Goal: Task Accomplishment & Management: Manage account settings

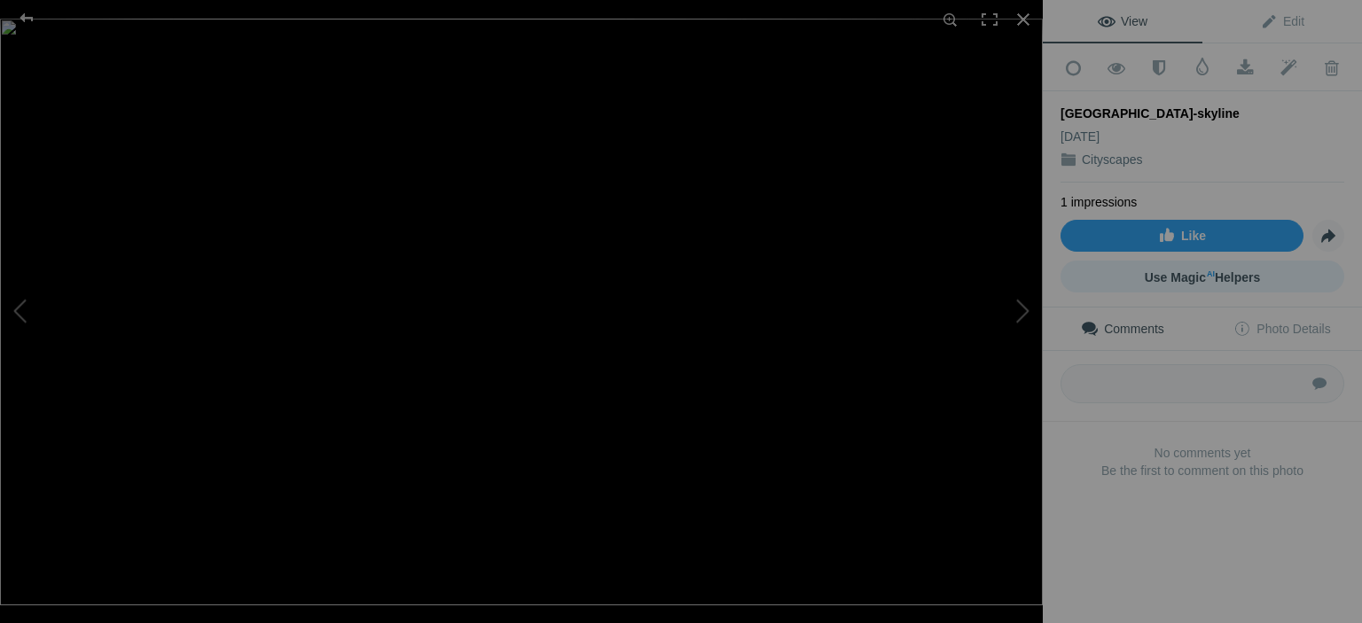
click at [1184, 271] on span "Use Magic AI Helpers" at bounding box center [1203, 277] width 116 height 14
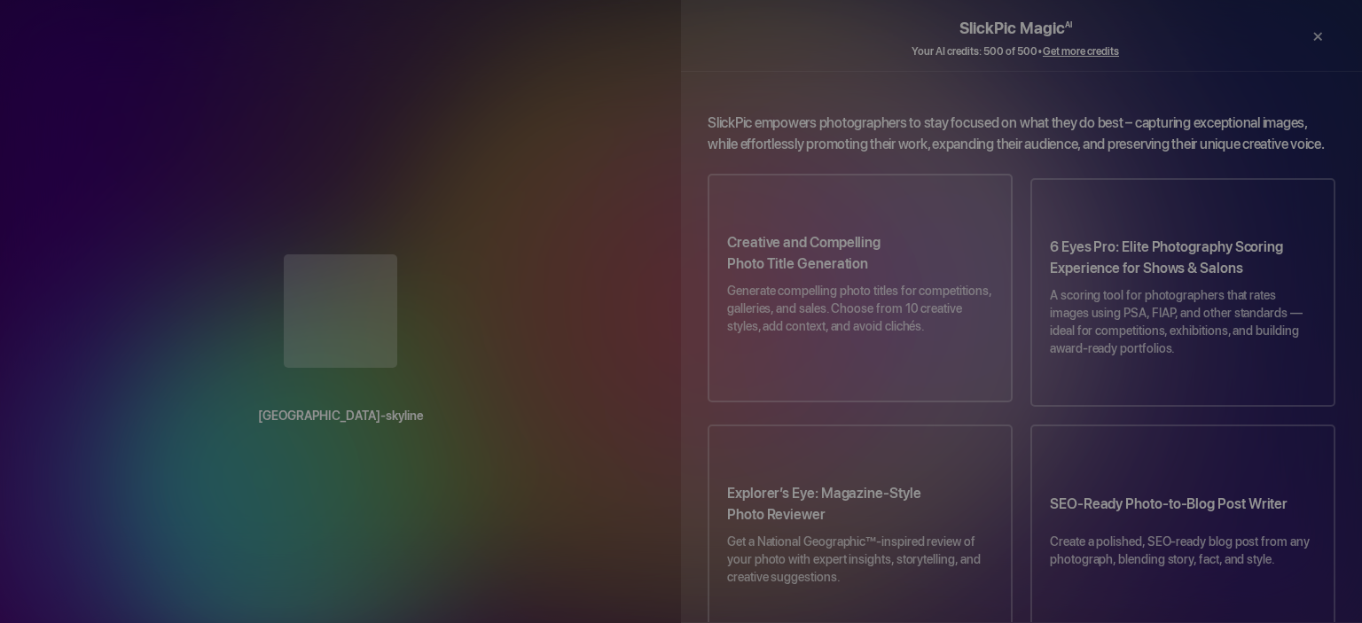
click at [828, 250] on h3 "Creative and Compelling Photo Title Generation" at bounding box center [860, 257] width 266 height 50
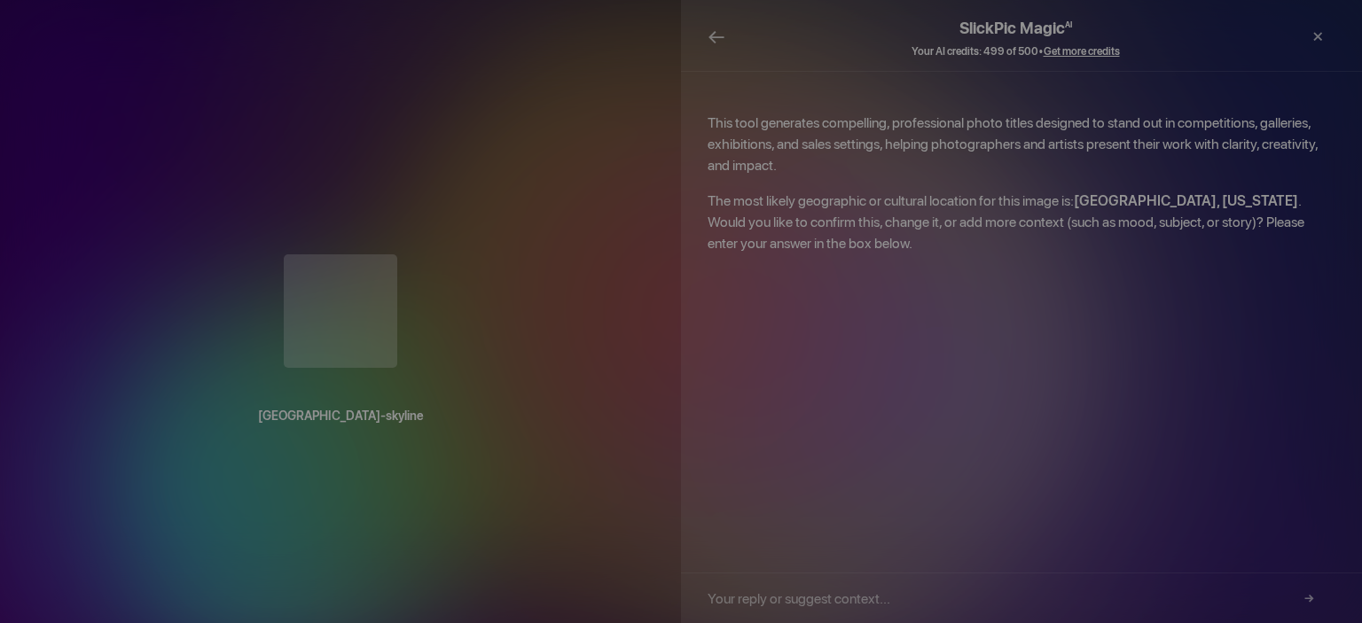
click at [920, 603] on input "text" at bounding box center [1015, 599] width 615 height 50
type input "confirm"
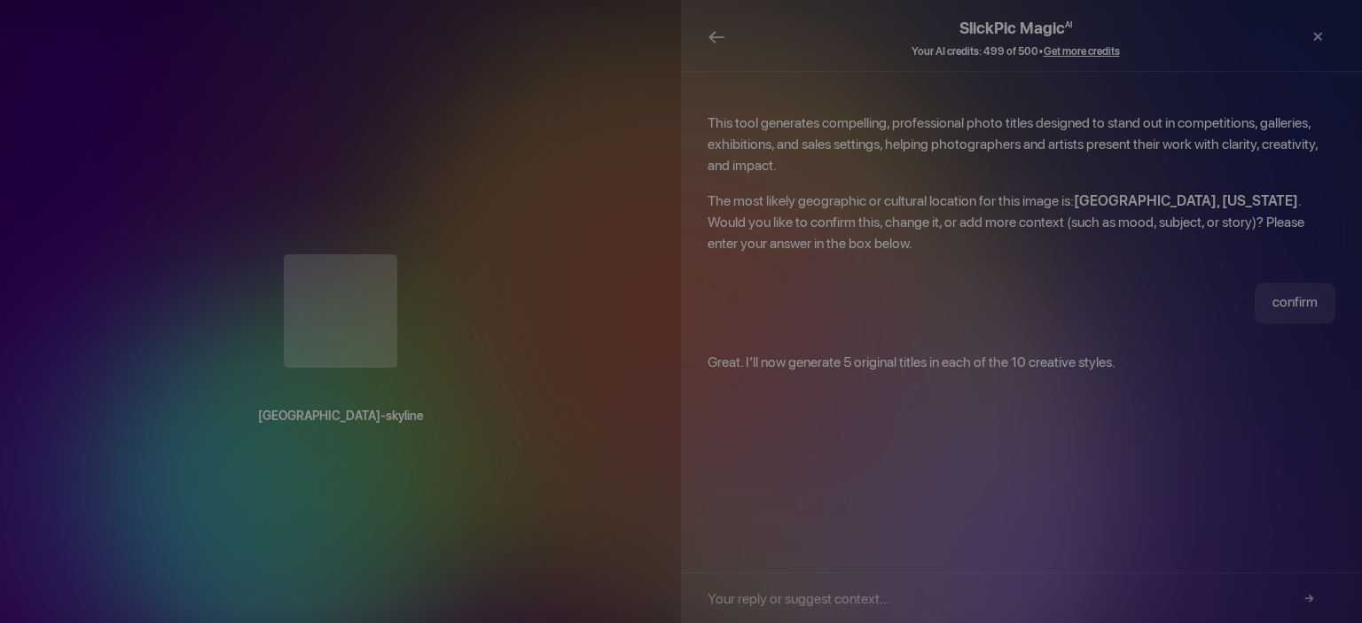
click at [850, 597] on input "text" at bounding box center [1015, 599] width 615 height 50
type input "Ok"
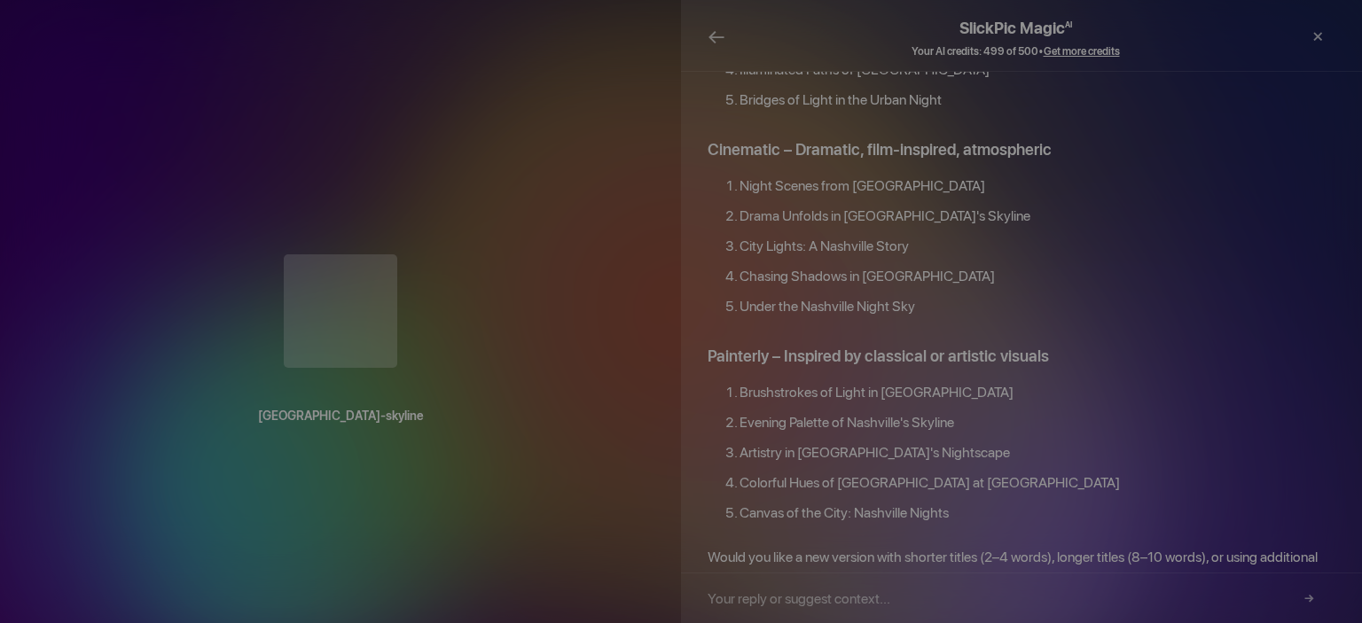
click at [910, 599] on input "text" at bounding box center [1015, 599] width 615 height 50
type input "no"
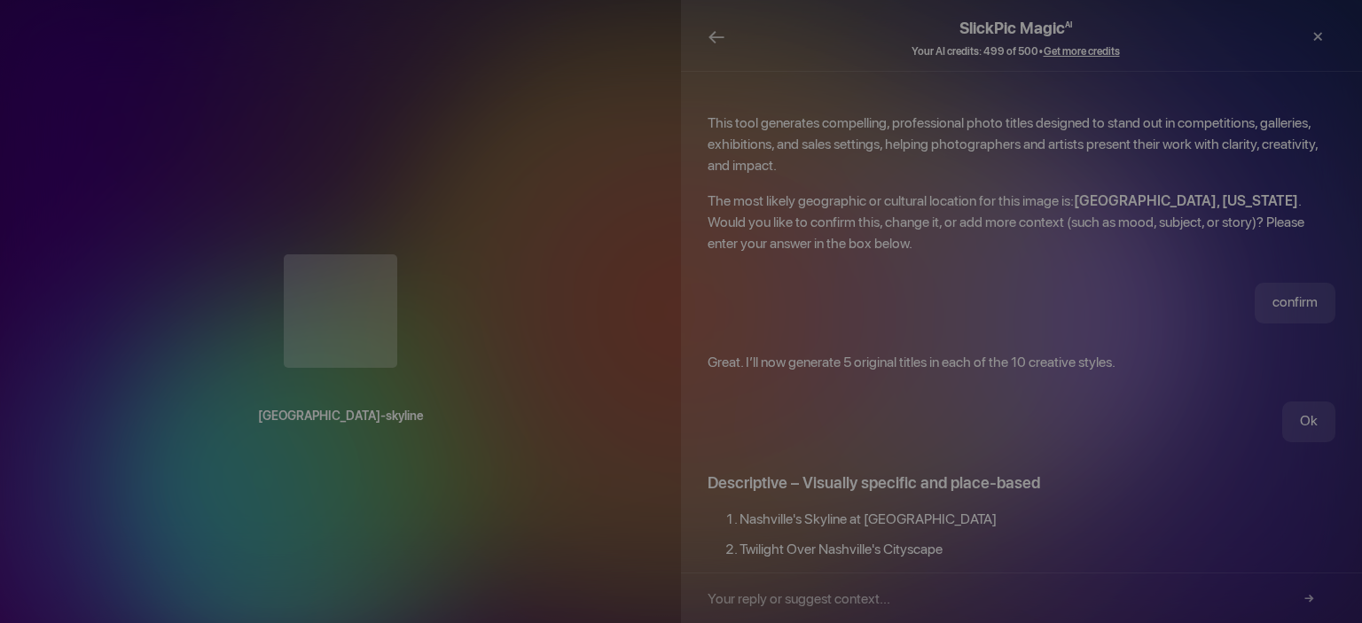
scroll to position [178, 0]
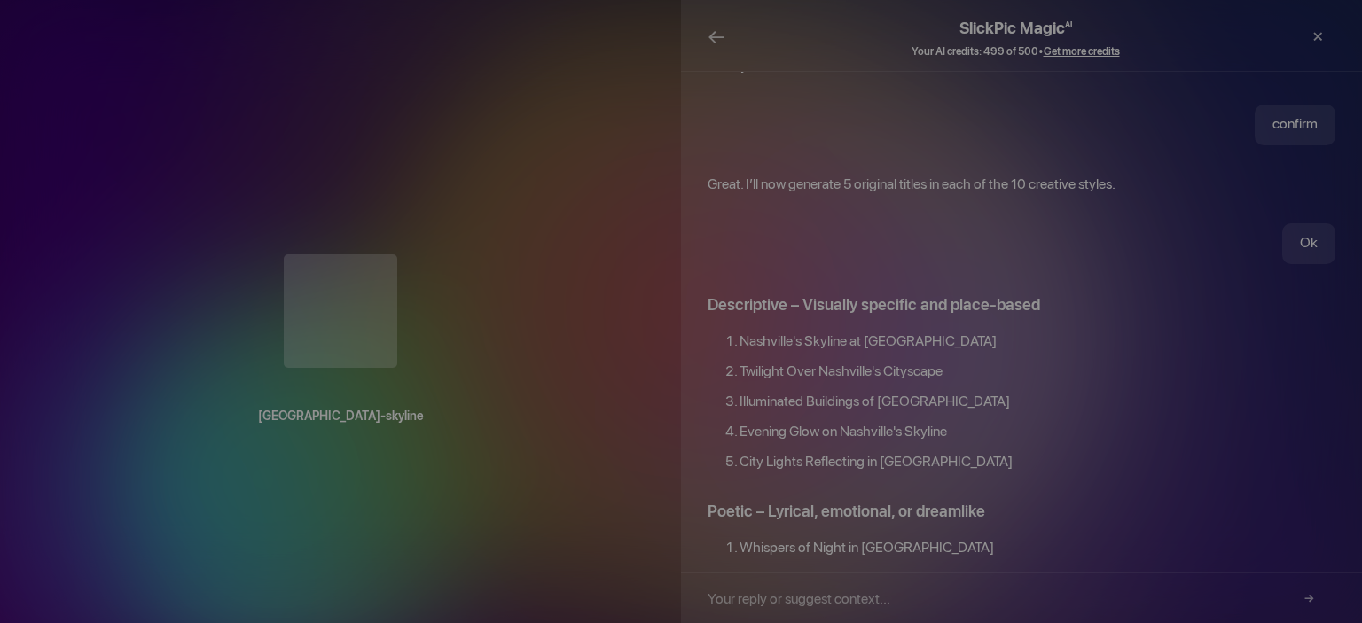
click at [824, 361] on li "Twilight Over Nashville's Cityscape" at bounding box center [1038, 376] width 596 height 30
drag, startPoint x: 743, startPoint y: 346, endPoint x: 966, endPoint y: 348, distance: 222.6
click at [964, 361] on li "Twilight Over Nashville's Cityscape" at bounding box center [1038, 376] width 596 height 30
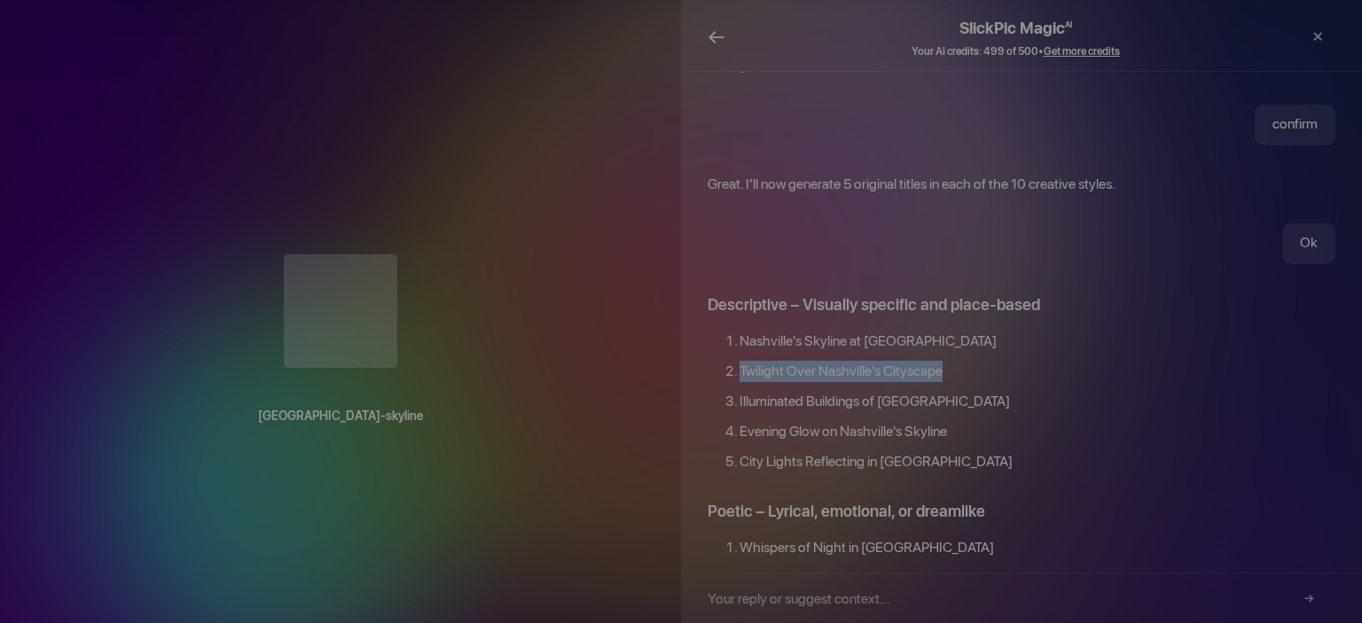
click at [716, 36] on span "←" at bounding box center [717, 37] width 18 height 26
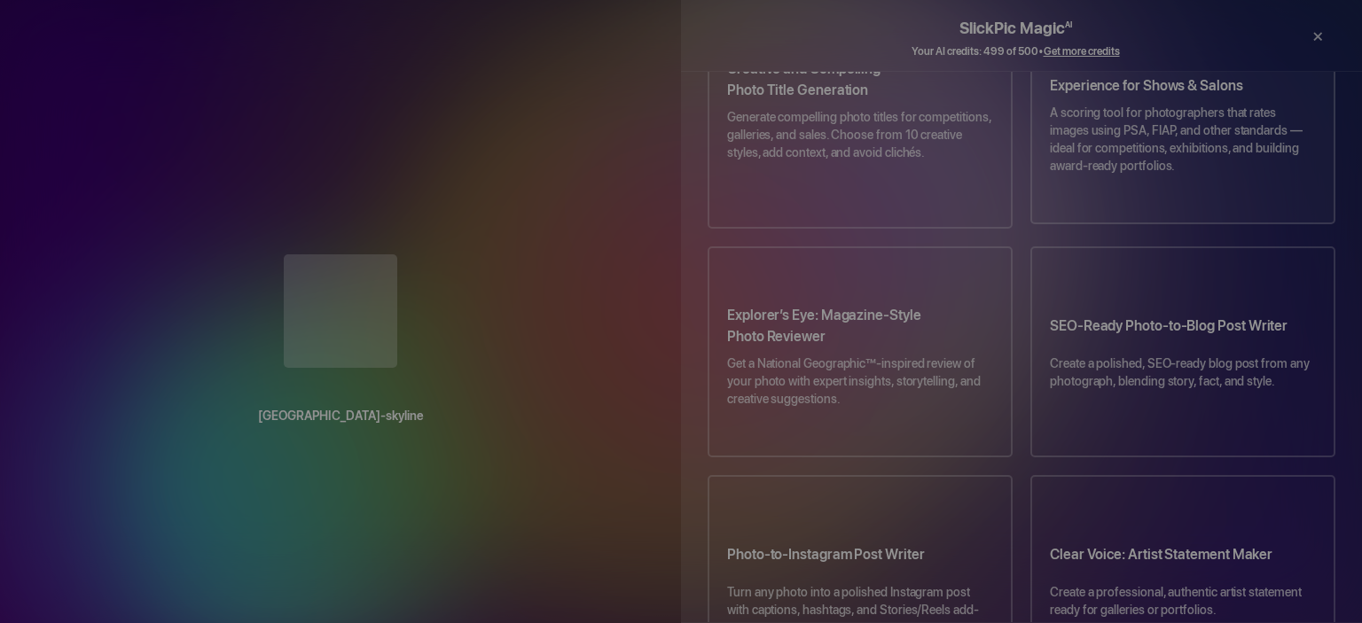
scroll to position [0, 0]
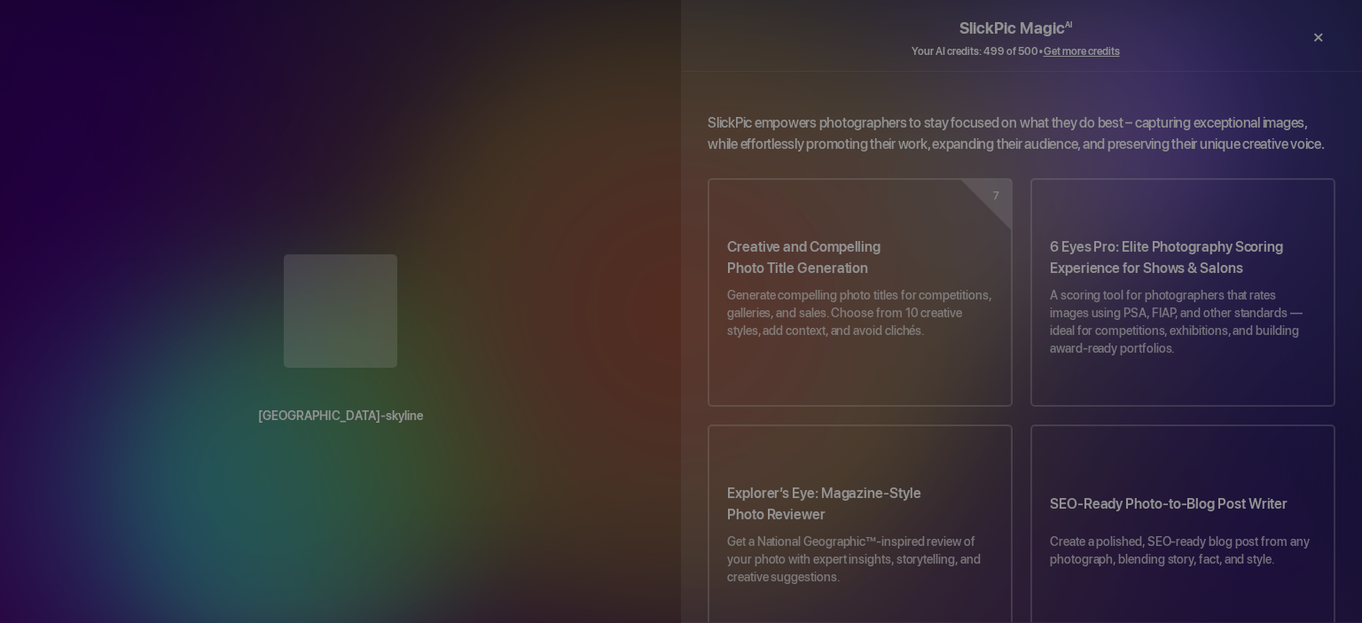
click at [1319, 35] on div "×" at bounding box center [1317, 37] width 53 height 35
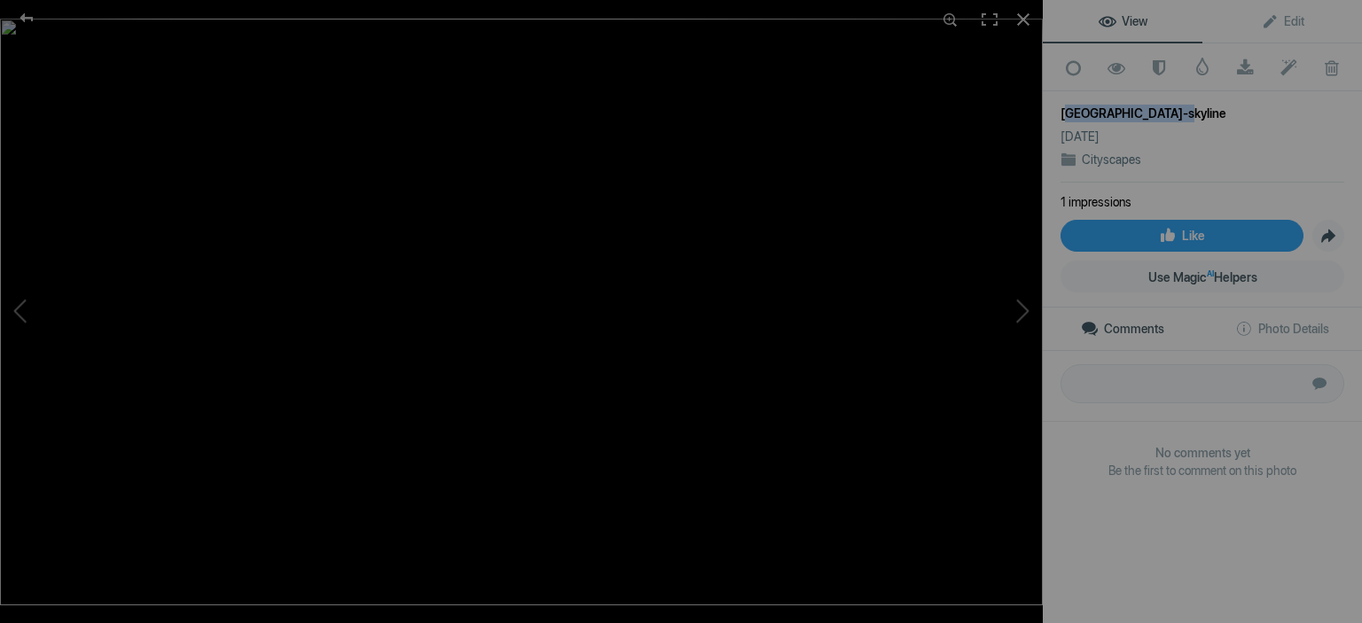
drag, startPoint x: 1155, startPoint y: 106, endPoint x: 1054, endPoint y: 114, distance: 101.3
click at [1054, 114] on div "Add to Quick Collection Remove from Quick Collection Hide from Public View Unhi…" at bounding box center [1202, 290] width 319 height 495
click at [1176, 107] on div "nashville-skyline" at bounding box center [1203, 114] width 284 height 18
drag, startPoint x: 1178, startPoint y: 107, endPoint x: 1051, endPoint y: 120, distance: 127.4
click at [1051, 120] on div "Add to Quick Collection Remove from Quick Collection Hide from Public View Unhi…" at bounding box center [1202, 290] width 319 height 495
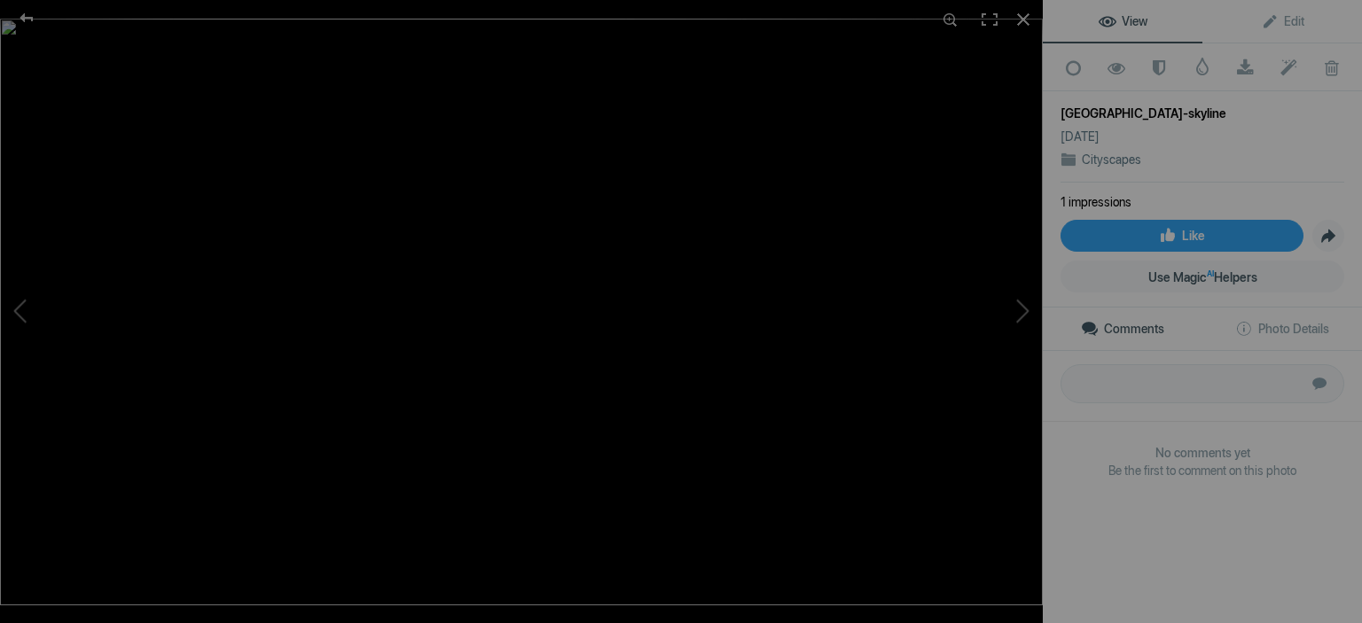
click at [1211, 106] on div "nashville-skyline" at bounding box center [1203, 114] width 284 height 18
click at [1249, 105] on div "nashville-skyline" at bounding box center [1203, 114] width 284 height 18
drag, startPoint x: 1179, startPoint y: 106, endPoint x: 1019, endPoint y: 126, distance: 161.7
click at [1043, 126] on div "View Edit Add to Quick Collection Remove from Quick Collection Hide from Public…" at bounding box center [1202, 311] width 319 height 623
click at [1293, 21] on span "Edit" at bounding box center [1282, 21] width 43 height 14
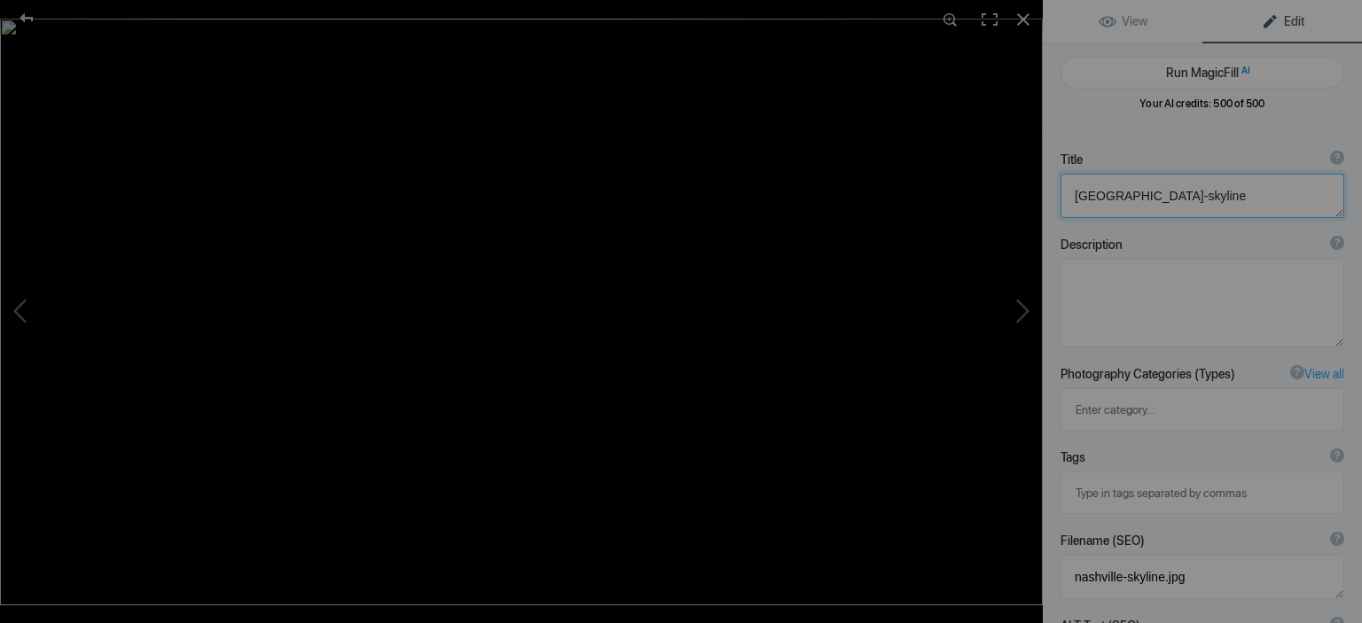
drag, startPoint x: 1199, startPoint y: 197, endPoint x: 1017, endPoint y: 184, distance: 182.3
click at [1061, 184] on textarea at bounding box center [1203, 196] width 284 height 44
click at [1112, 191] on textarea at bounding box center [1203, 196] width 284 height 44
click at [1210, 69] on button "Run MagicFill AI" at bounding box center [1203, 73] width 284 height 32
type textarea "Stunning Twilight View of Nashville's Iconic Cityscape"
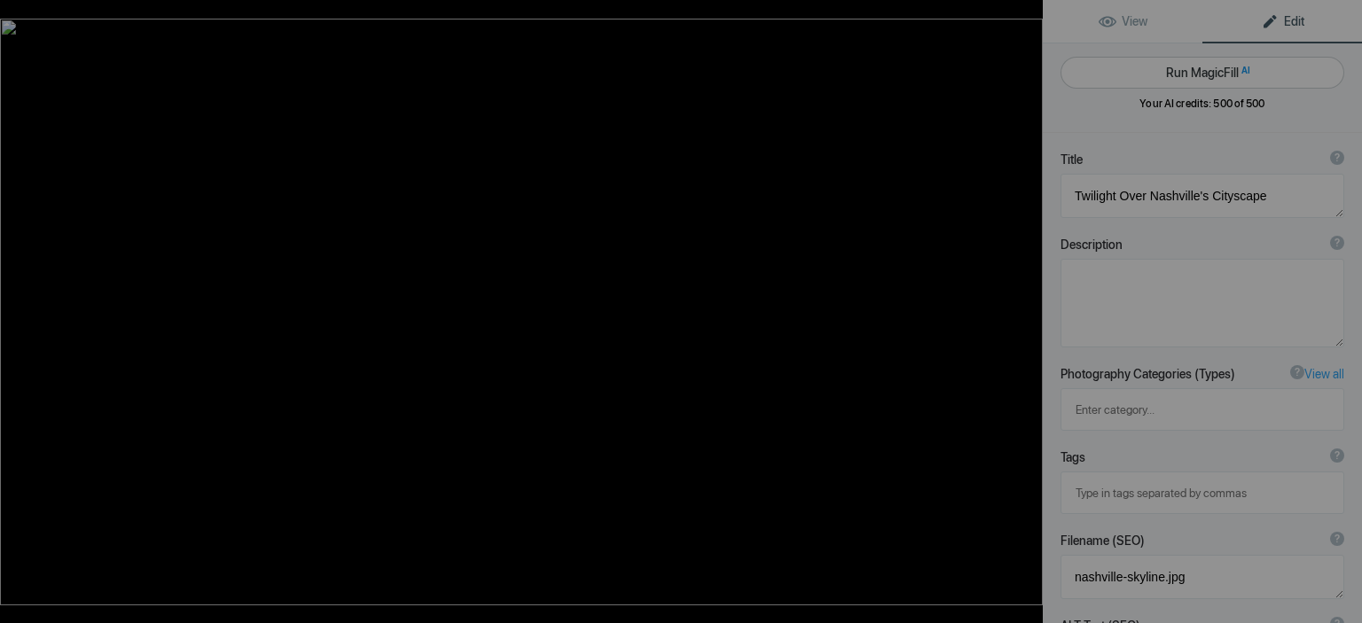
type textarea "Experience the breathtaking beauty of Nashville as twilight casts a magical glo…"
type textarea "nashville-twilight-cityscape.jpg"
type textarea "A twilight view of Nashville's cityscape featuring the iconic AT&T Building and…"
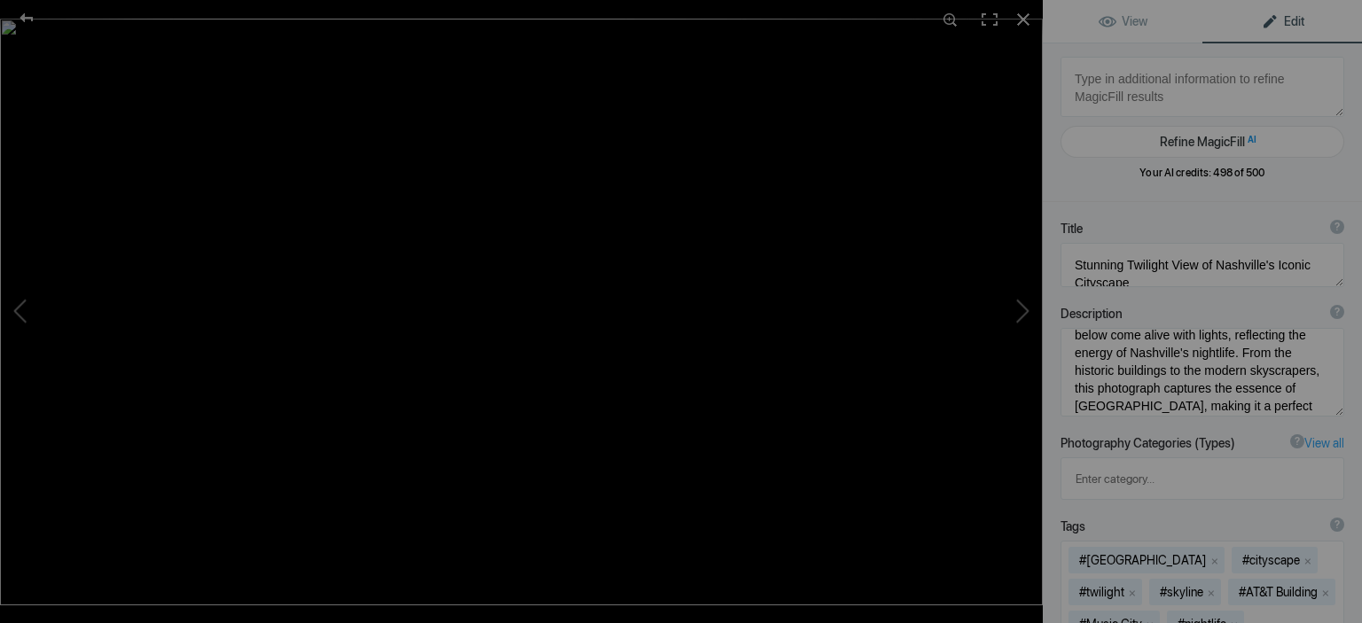
scroll to position [203, 0]
drag, startPoint x: 1167, startPoint y: 359, endPoint x: 1304, endPoint y: 422, distance: 150.4
click at [1303, 417] on textarea at bounding box center [1203, 372] width 284 height 89
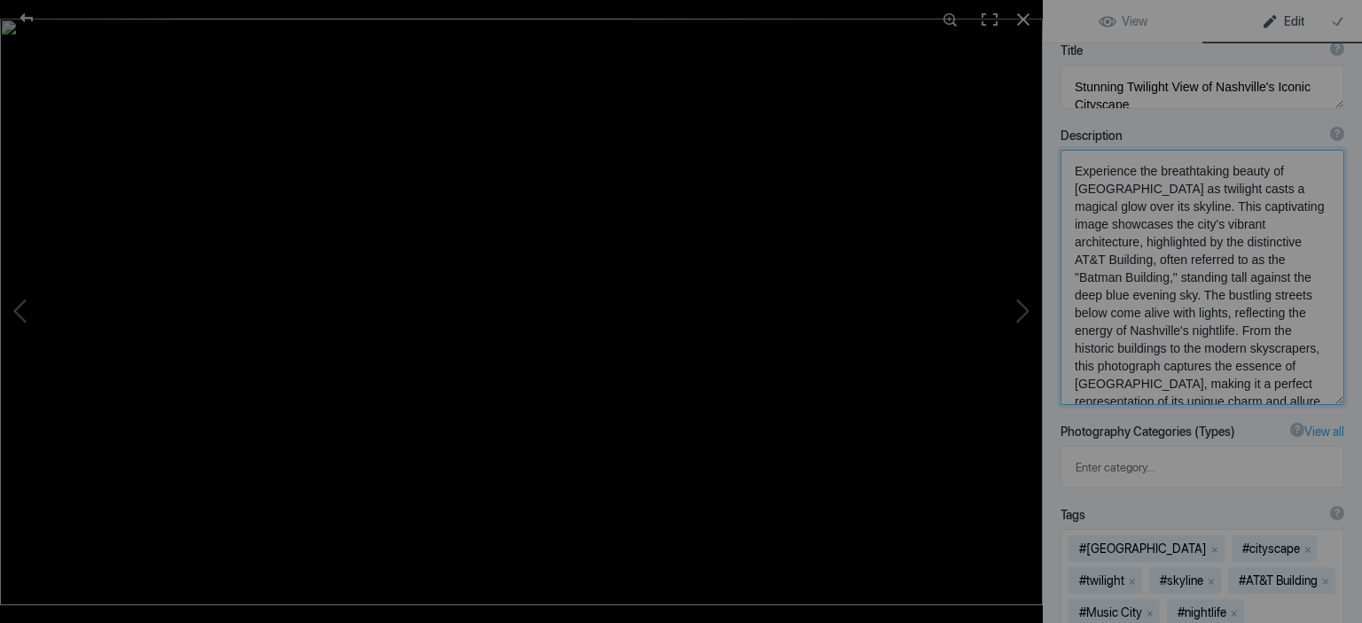
scroll to position [357, 0]
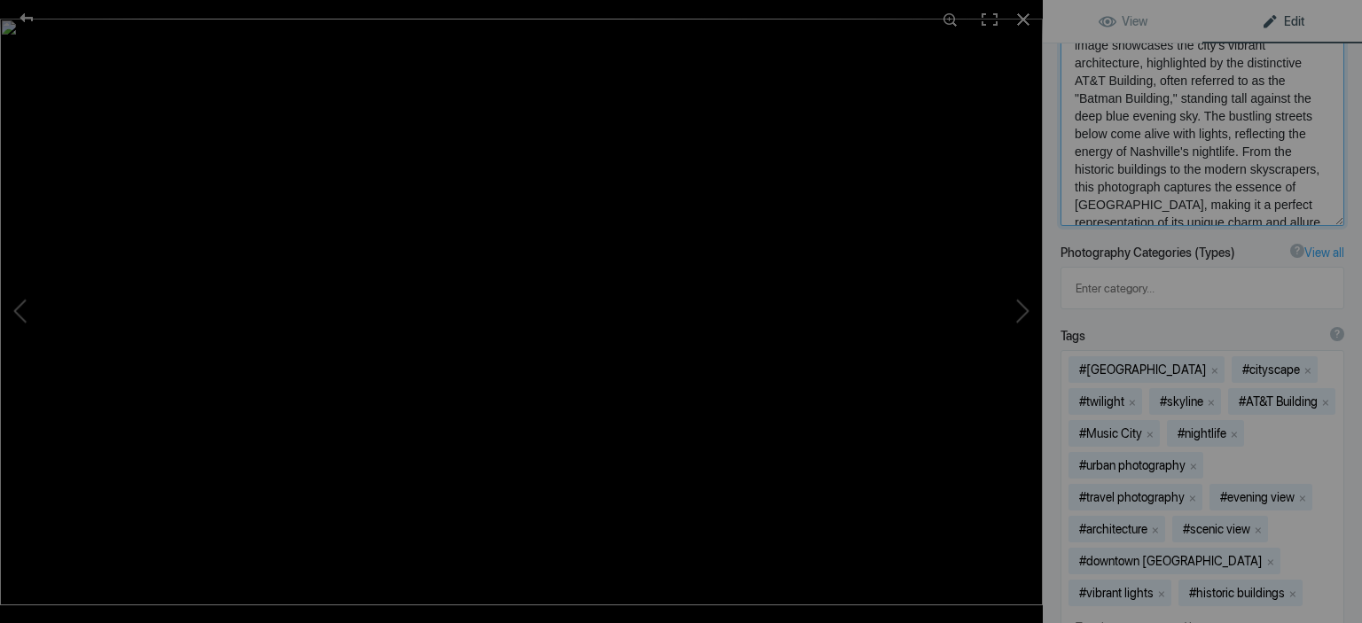
type textarea "Experience the breathtaking beauty of Nashville as twilight casts a magical glo…"
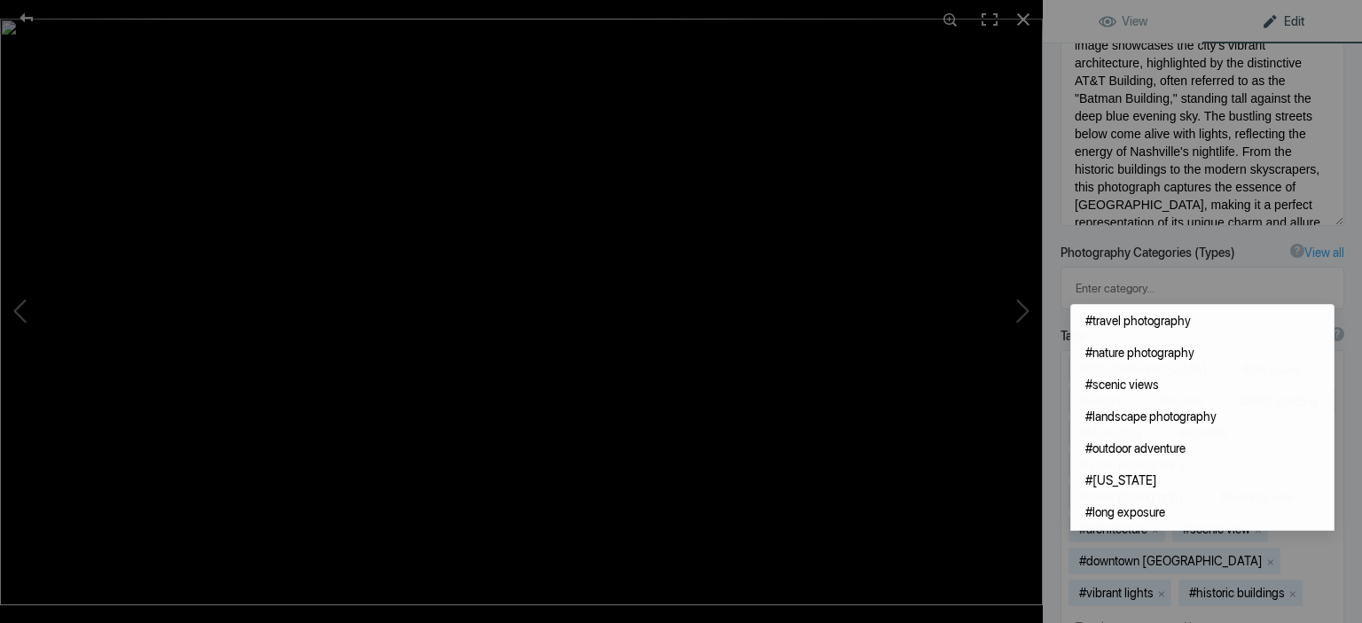
click at [1137, 611] on input at bounding box center [1202, 627] width 264 height 32
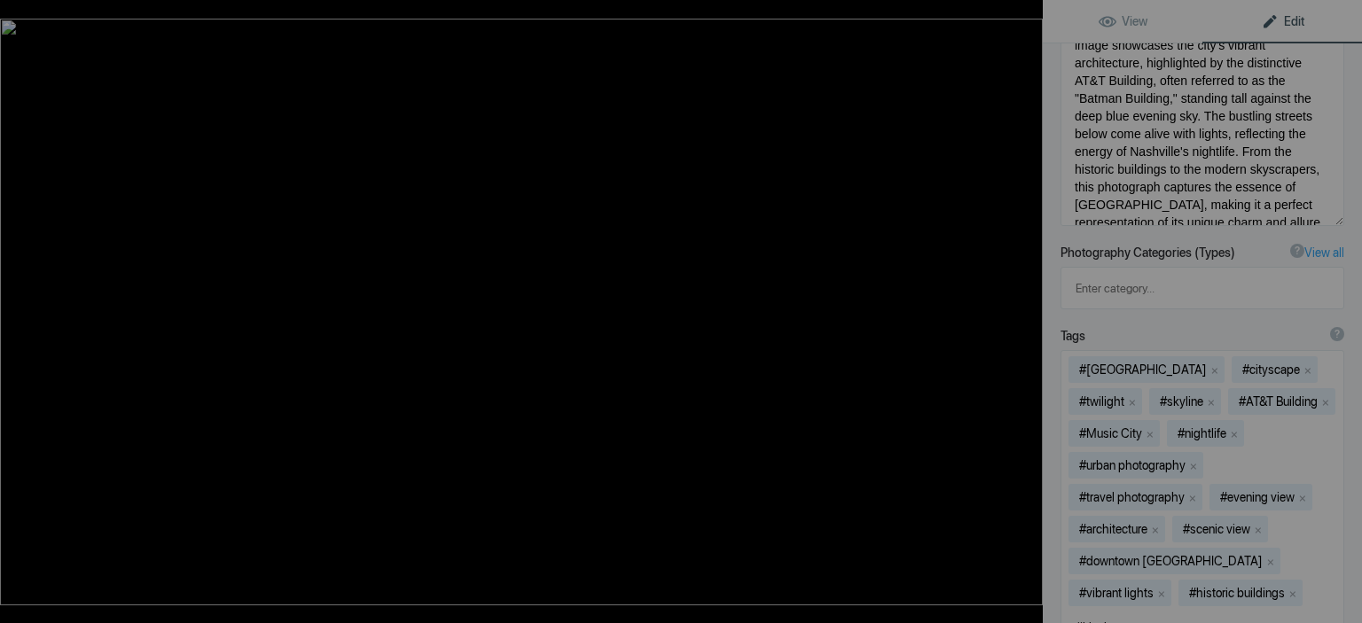
type input "#bluehour"
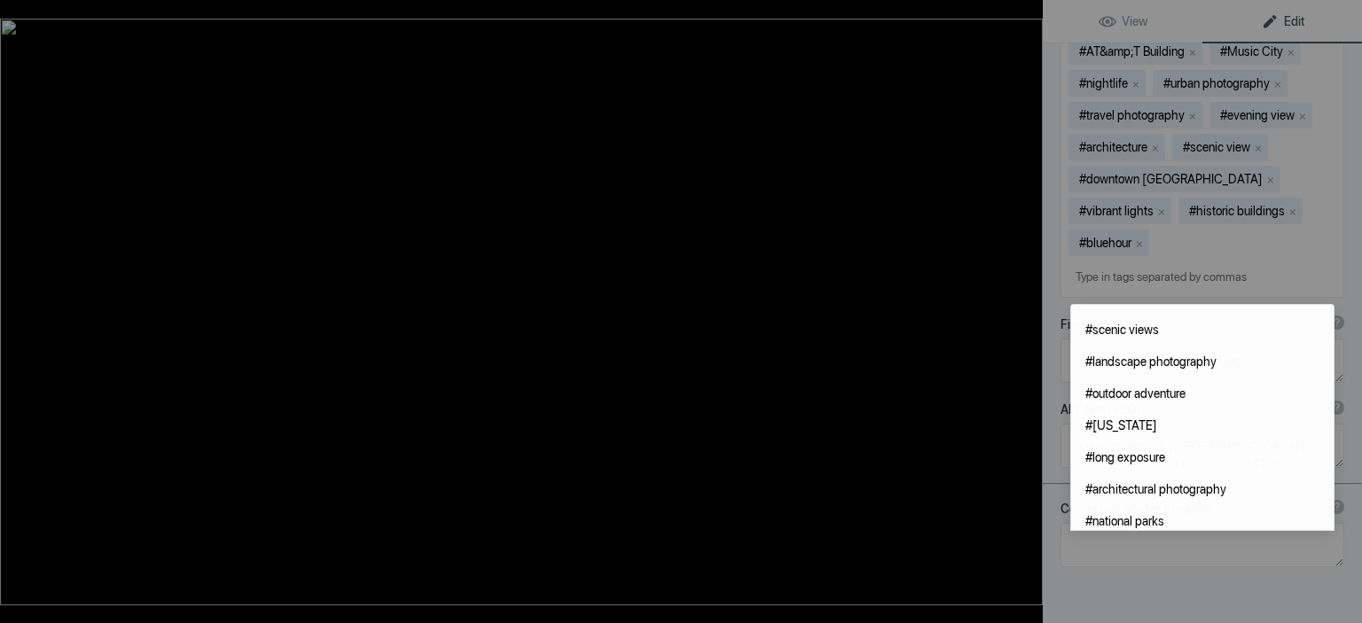
scroll to position [0, 0]
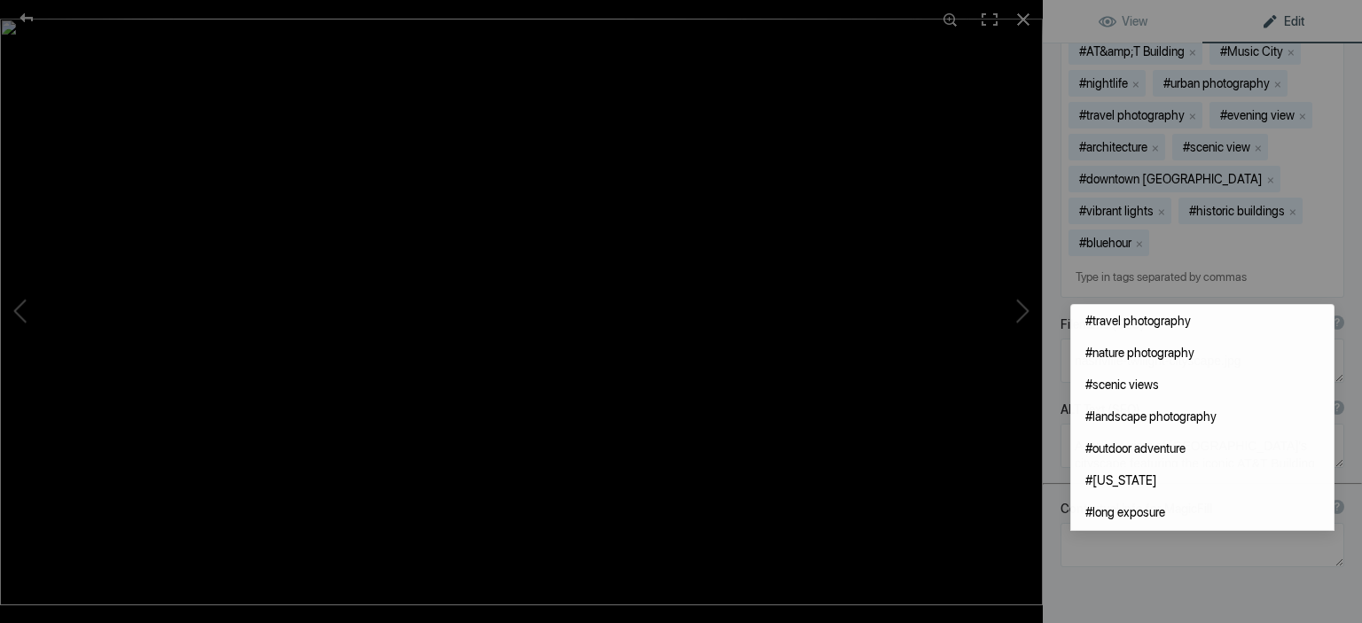
click at [1249, 557] on div "Title ? Photo title is one of the highest used Search Engine ranking criteria a…" at bounding box center [1202, 91] width 319 height 1256
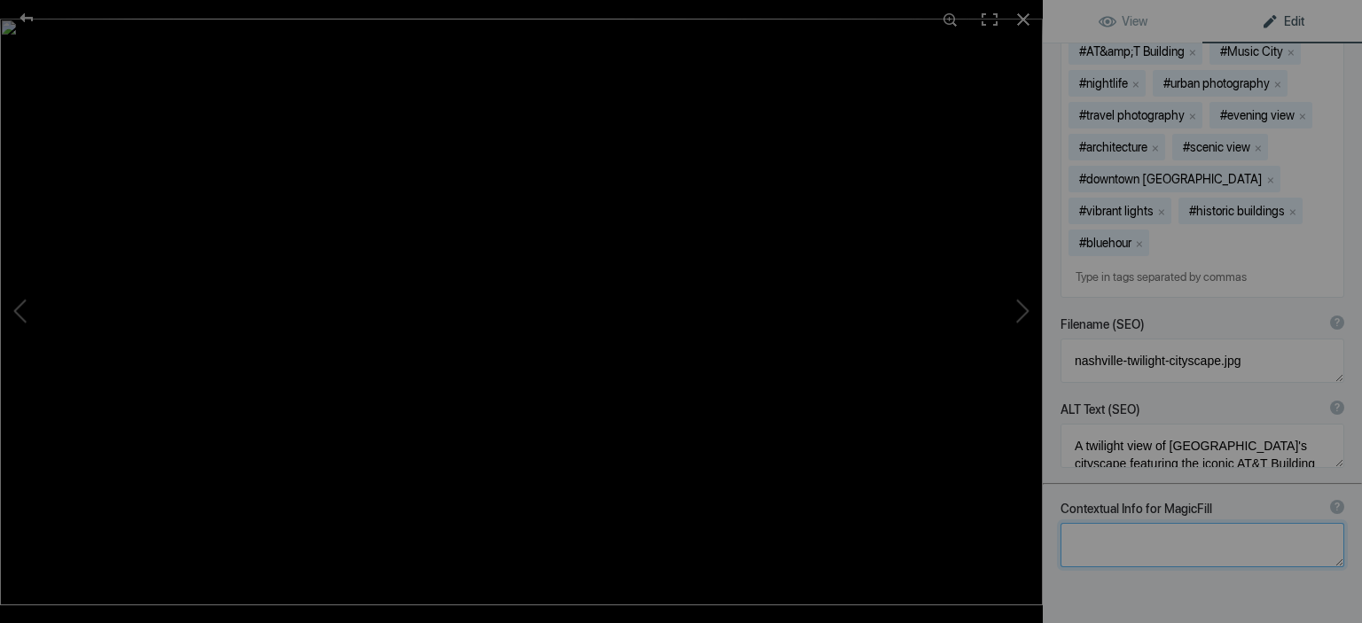
click at [1204, 523] on textarea at bounding box center [1203, 545] width 284 height 44
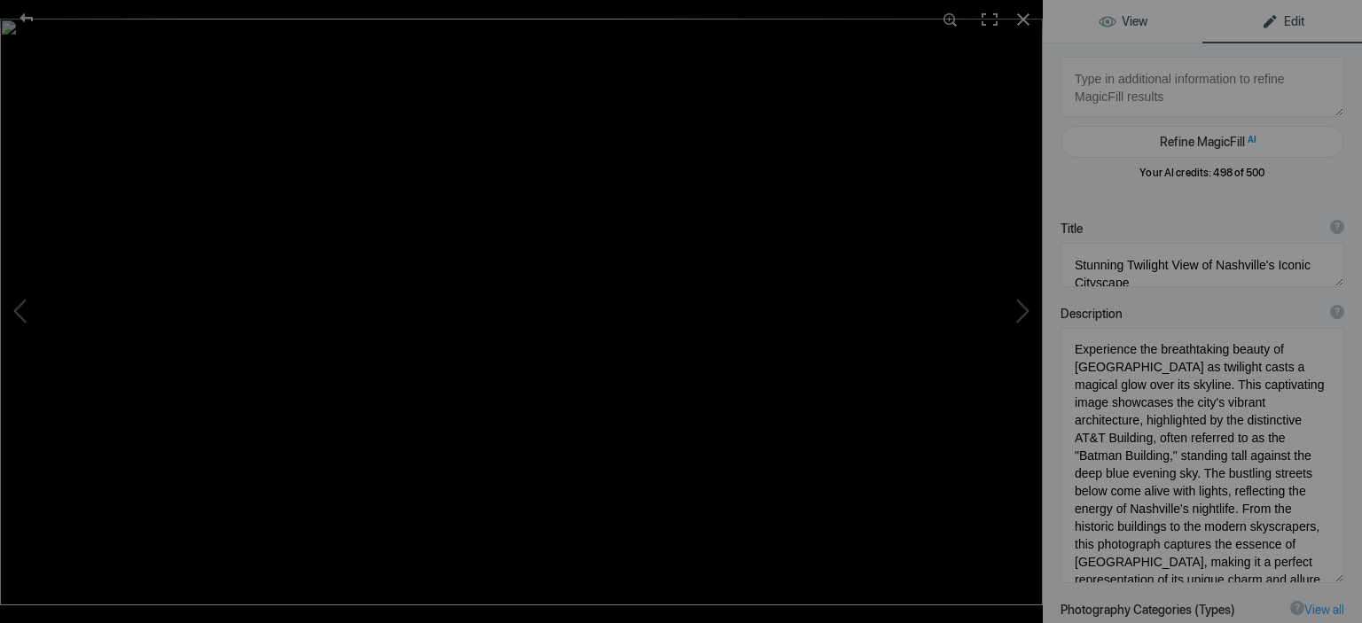
click at [1121, 23] on span "View" at bounding box center [1123, 21] width 49 height 14
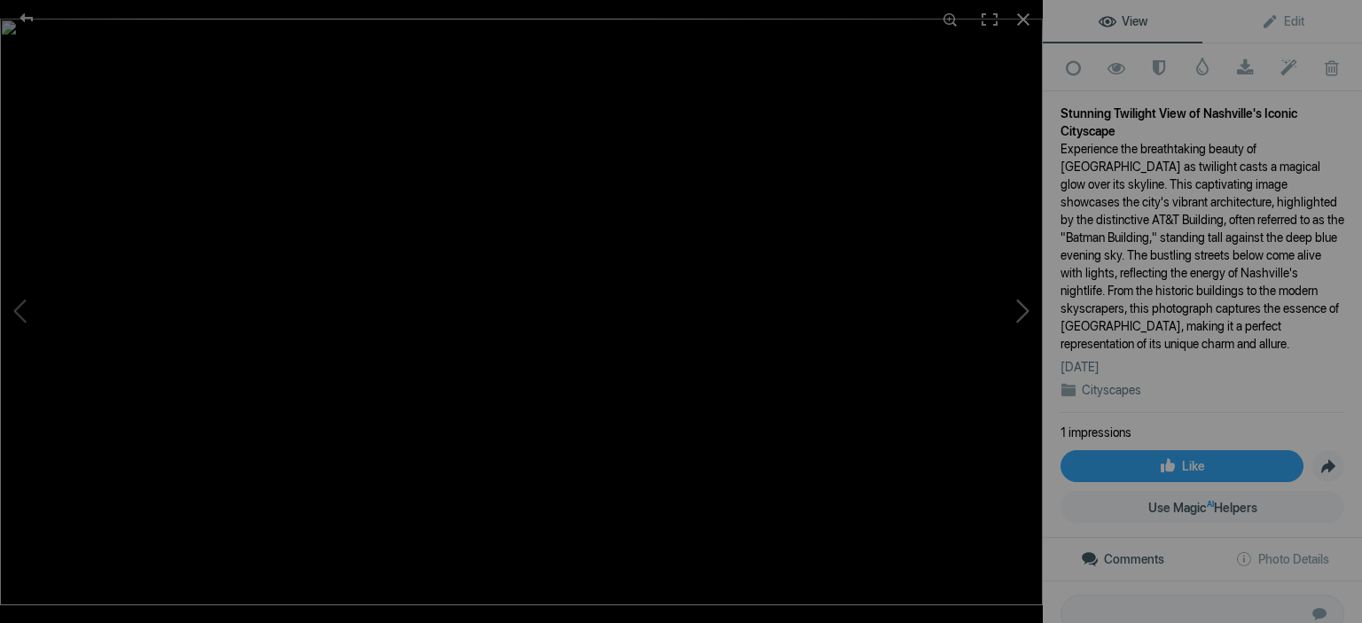
click at [1023, 307] on button at bounding box center [976, 312] width 133 height 224
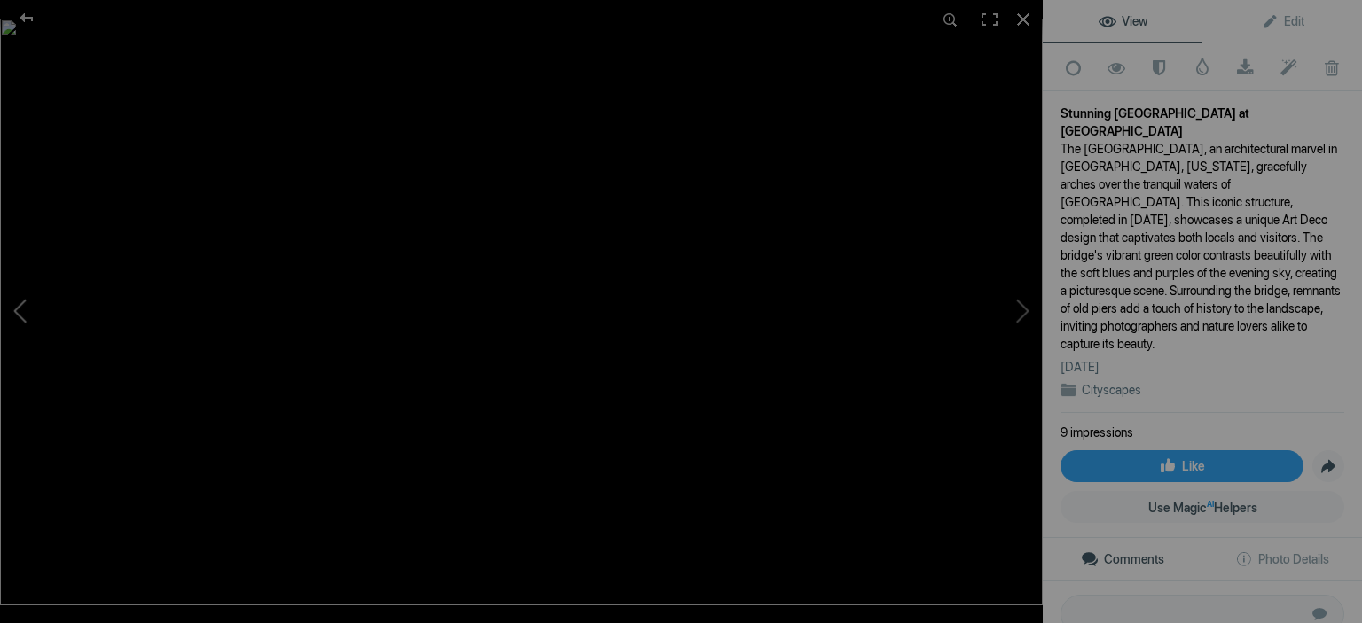
click at [18, 304] on button at bounding box center [66, 312] width 133 height 224
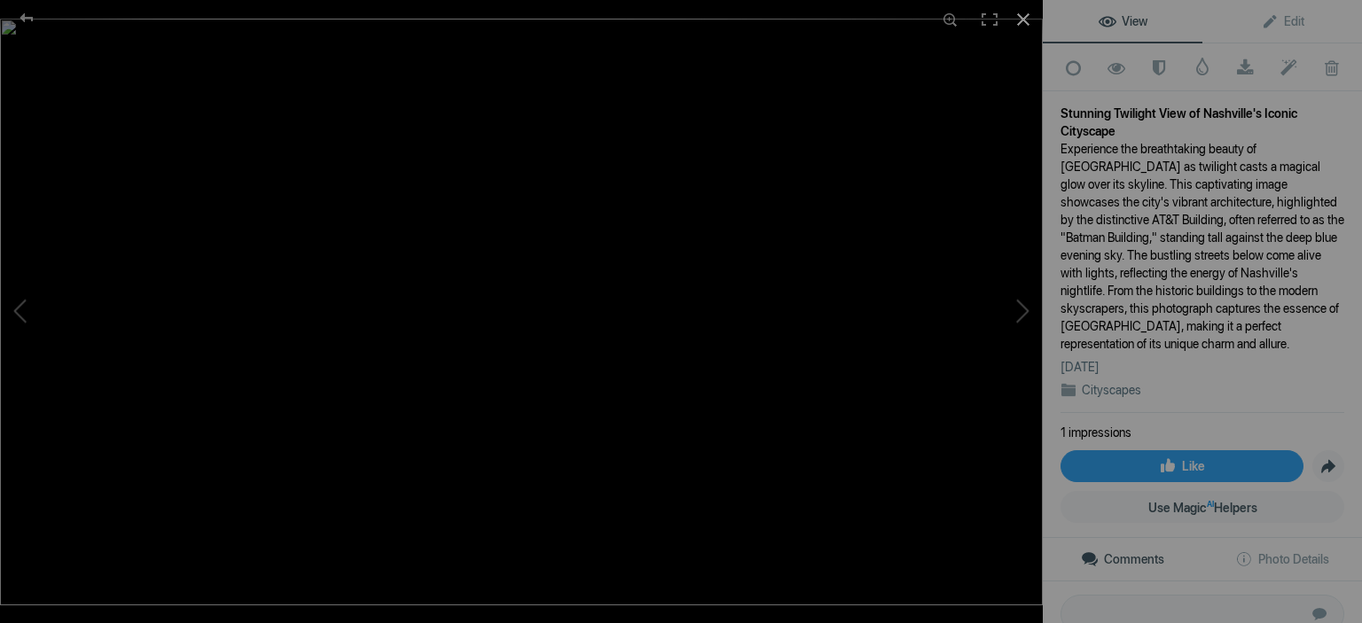
click at [1023, 20] on div at bounding box center [1023, 19] width 39 height 39
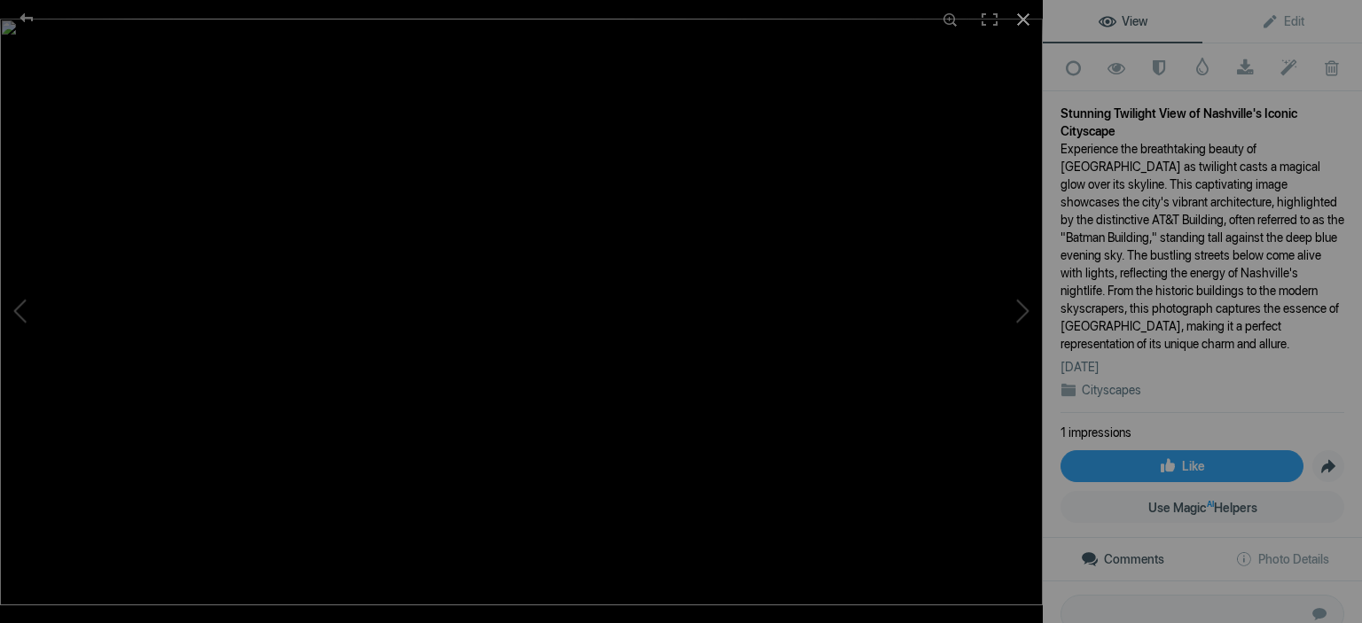
click at [1024, 20] on div at bounding box center [1023, 19] width 39 height 39
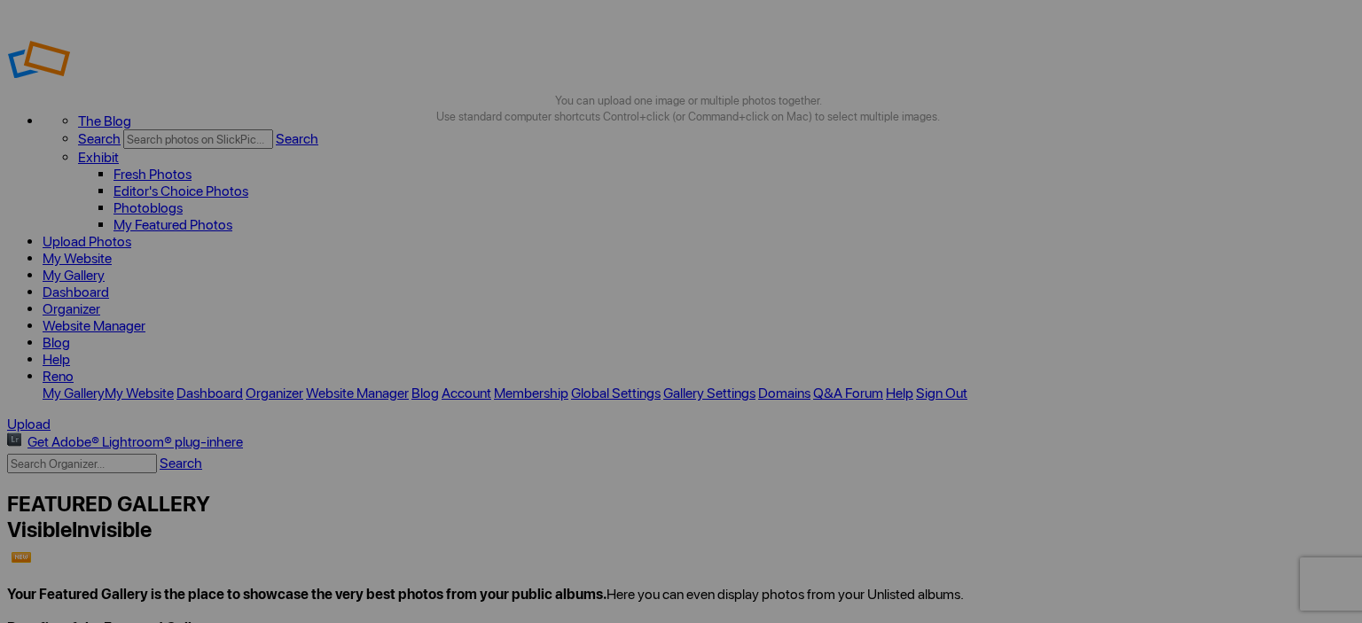
drag, startPoint x: 459, startPoint y: 254, endPoint x: 90, endPoint y: 475, distance: 429.9
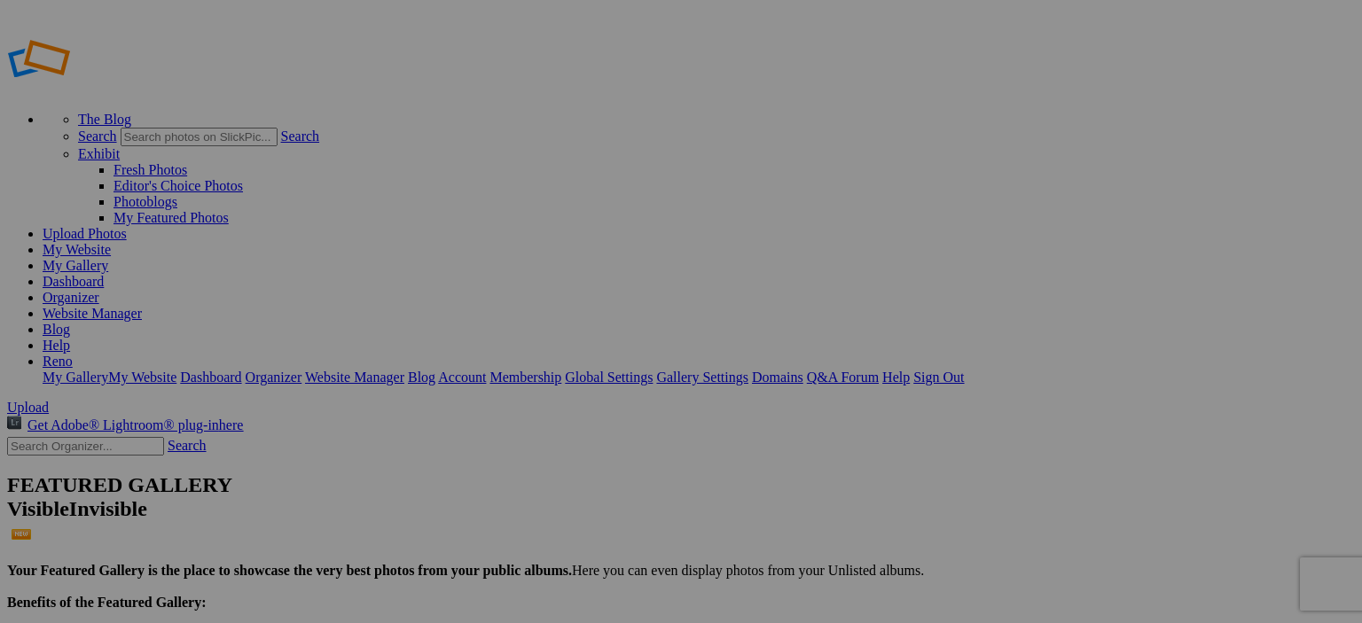
click at [142, 306] on link "Website Manager" at bounding box center [92, 313] width 99 height 15
